Goal: Find contact information: Find contact information

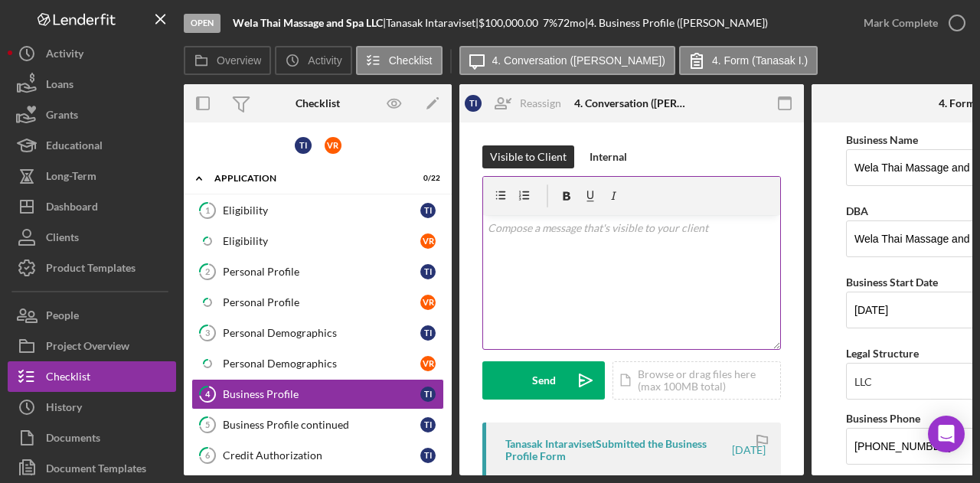
scroll to position [995, 0]
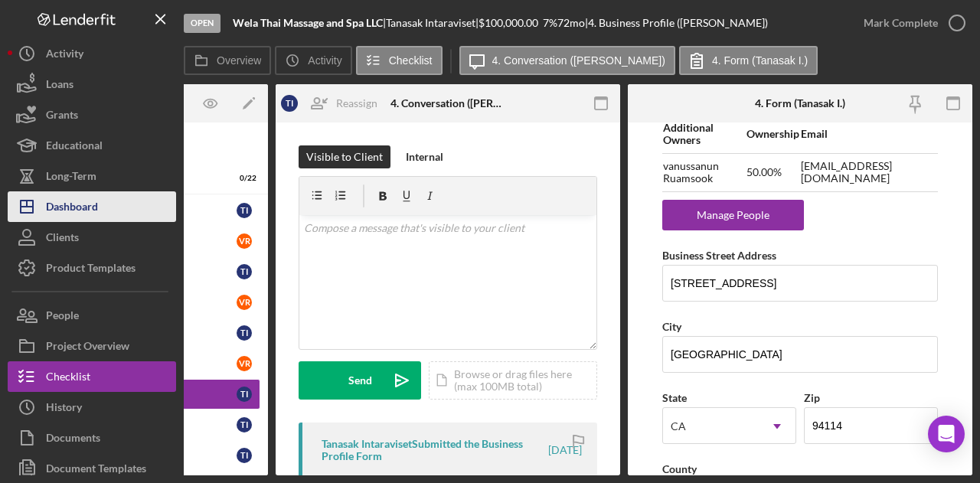
click at [83, 192] on div "Dashboard" at bounding box center [72, 208] width 52 height 34
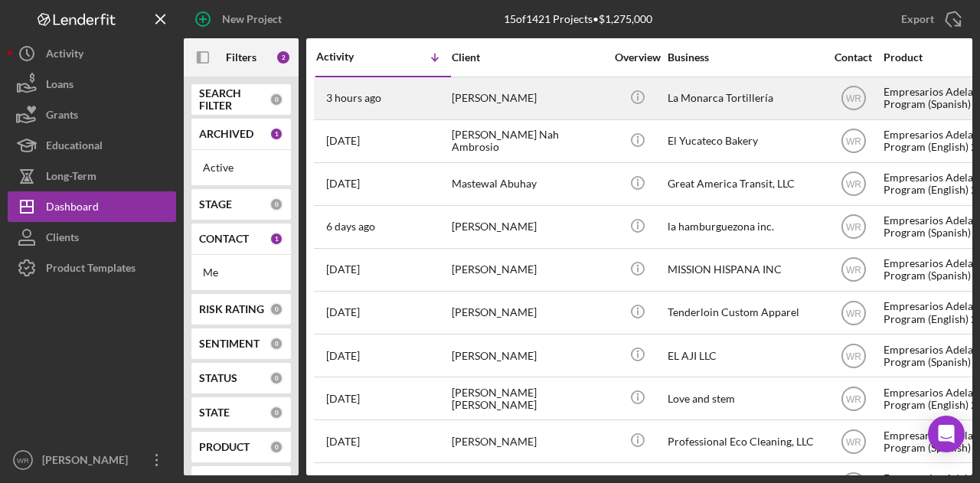
click at [544, 100] on div "[PERSON_NAME]" at bounding box center [528, 98] width 153 height 41
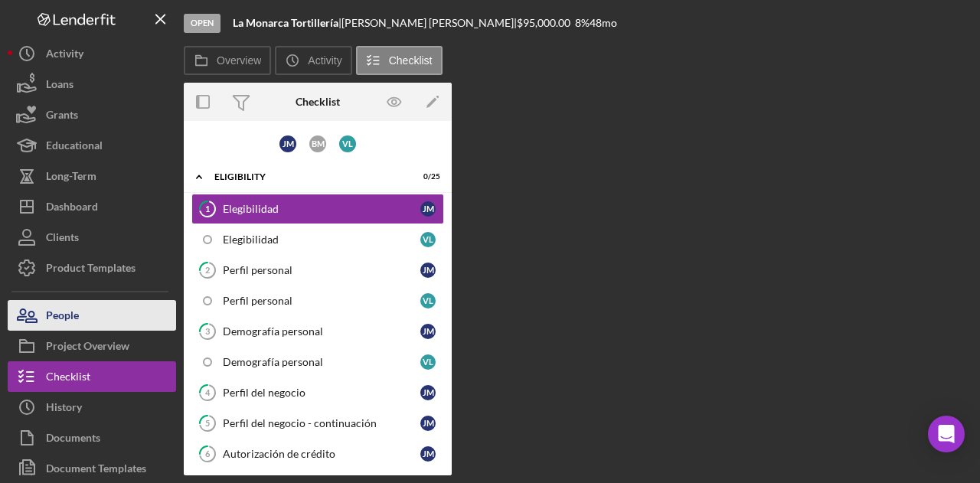
click at [75, 312] on div "People" at bounding box center [62, 317] width 33 height 34
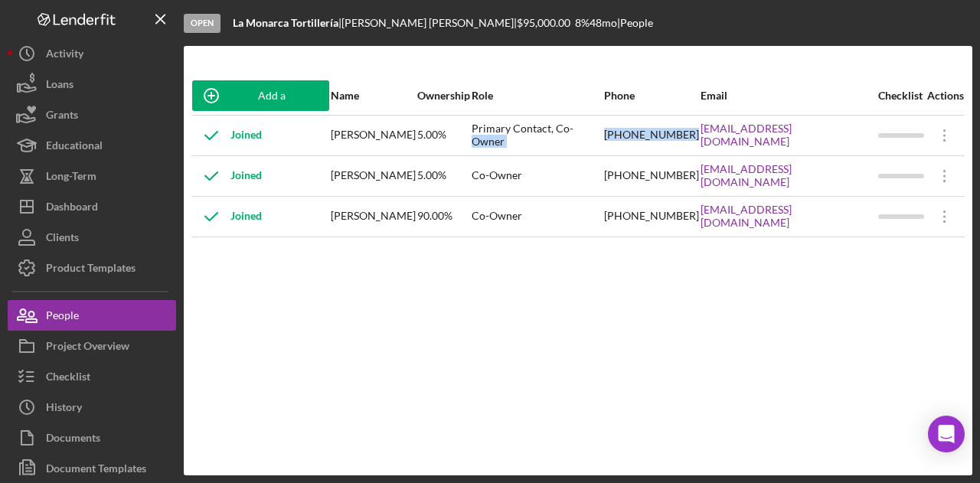
drag, startPoint x: 648, startPoint y: 145, endPoint x: 601, endPoint y: 129, distance: 49.9
click at [601, 129] on tr "Joined [PERSON_NAME] 5.00% Primary Contact, Co-Owner [PHONE_NUMBER] [EMAIL_ADDR…" at bounding box center [577, 135] width 773 height 41
click at [630, 132] on div "[PHONE_NUMBER]" at bounding box center [651, 135] width 95 height 38
drag, startPoint x: 617, startPoint y: 132, endPoint x: 668, endPoint y: 146, distance: 53.3
click at [668, 146] on div "[PHONE_NUMBER]" at bounding box center [651, 135] width 95 height 38
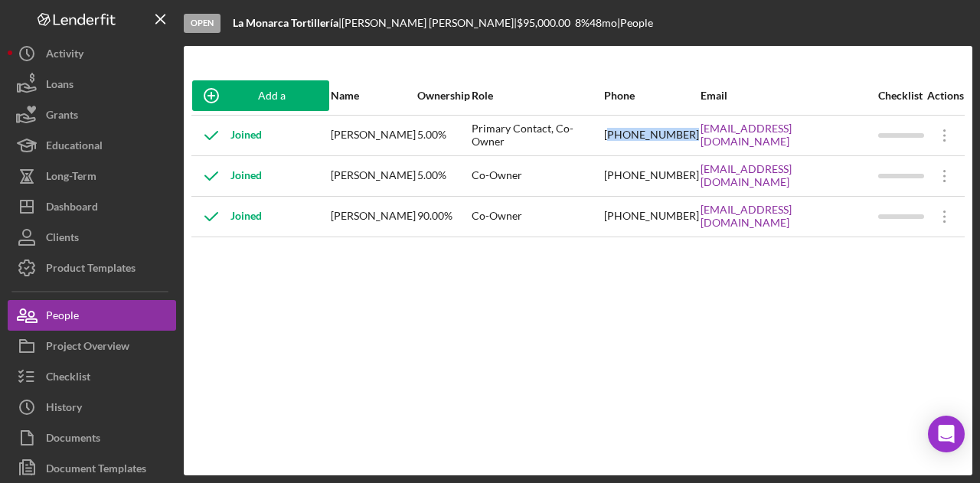
copy div "510) 822-1482"
click at [617, 292] on div "Add a Participant Name Ownership Role Phone Email Checklist Actions Joined [PER…" at bounding box center [578, 261] width 789 height 368
click at [550, 299] on div "Add a Participant Name Ownership Role Phone Email Checklist Actions Joined [PER…" at bounding box center [578, 261] width 789 height 368
